Goal: Go to known website: Access a specific website the user already knows

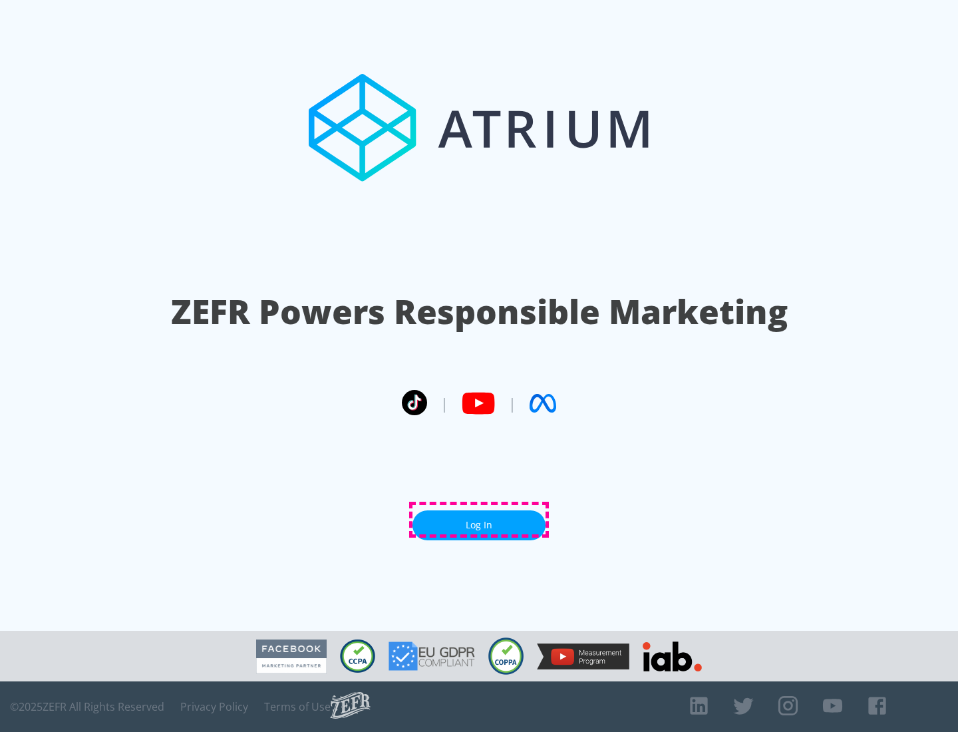
click at [479, 520] on link "Log In" at bounding box center [478, 525] width 133 height 30
